Goal: Information Seeking & Learning: Learn about a topic

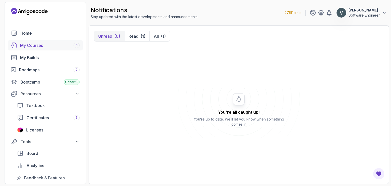
click at [57, 44] on div "My Courses 6" at bounding box center [50, 45] width 60 height 6
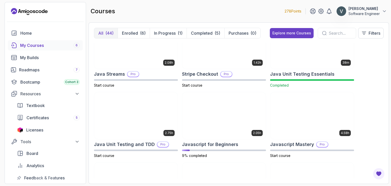
scroll to position [512, 0]
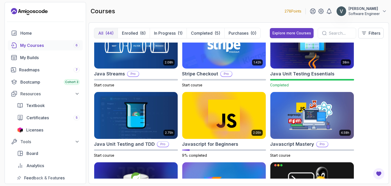
click at [205, 138] on img at bounding box center [224, 115] width 84 height 47
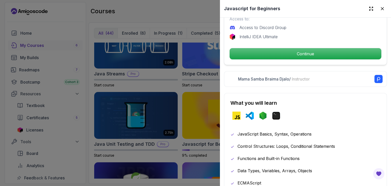
scroll to position [173, 0]
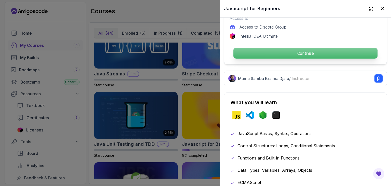
click at [292, 48] on p "Continue" at bounding box center [305, 53] width 144 height 11
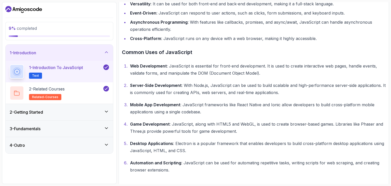
scroll to position [200, 0]
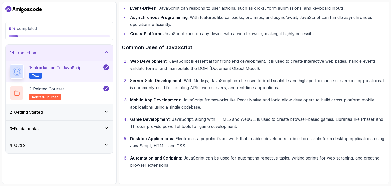
click at [109, 115] on div "2 - Getting Started" at bounding box center [59, 112] width 107 height 16
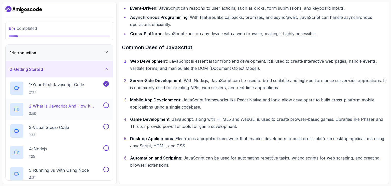
click at [57, 103] on p "2 - What Is Javacript And How It Works" at bounding box center [65, 106] width 73 height 6
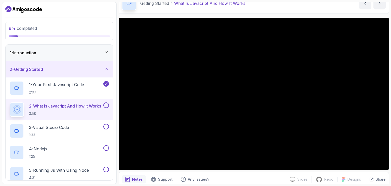
scroll to position [32, 0]
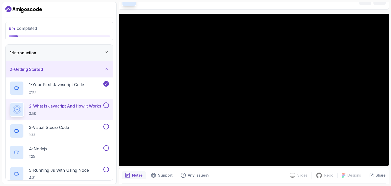
click at [10, 102] on button "2 - What Is Javacript And How It Works 3:58" at bounding box center [59, 109] width 99 height 14
click at [105, 105] on button at bounding box center [106, 105] width 6 height 6
click at [103, 102] on button at bounding box center [106, 105] width 6 height 6
